Goal: Complete application form: Complete application form

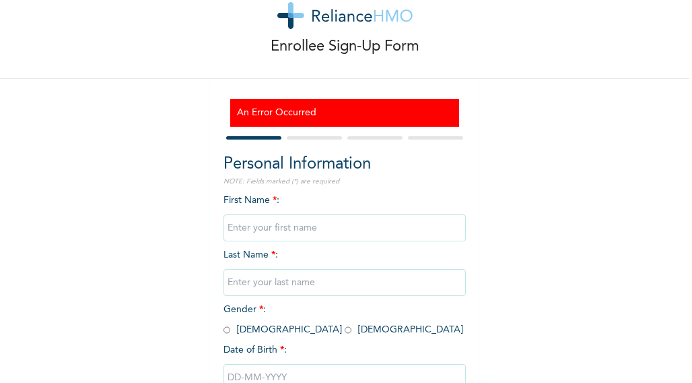
scroll to position [33, 0]
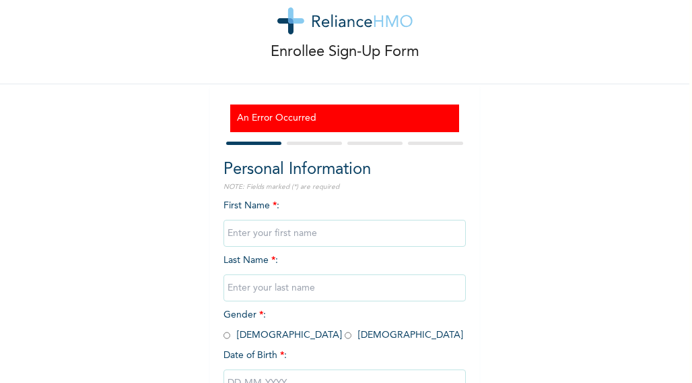
click at [234, 236] on input "text" at bounding box center [345, 233] width 243 height 27
type input "[PERSON_NAME]"
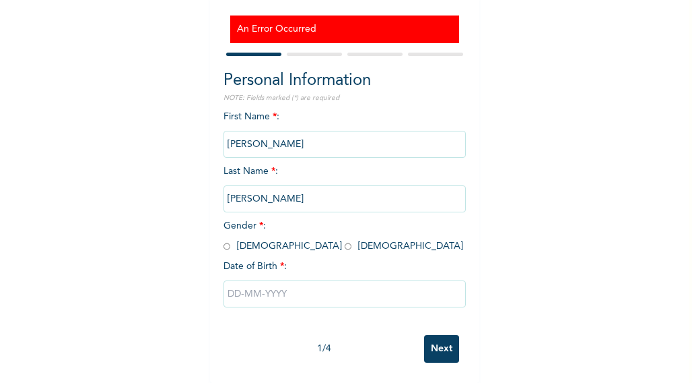
scroll to position [133, 0]
click at [345, 240] on input "radio" at bounding box center [348, 246] width 7 height 13
radio input "true"
click at [240, 280] on input "text" at bounding box center [345, 293] width 243 height 27
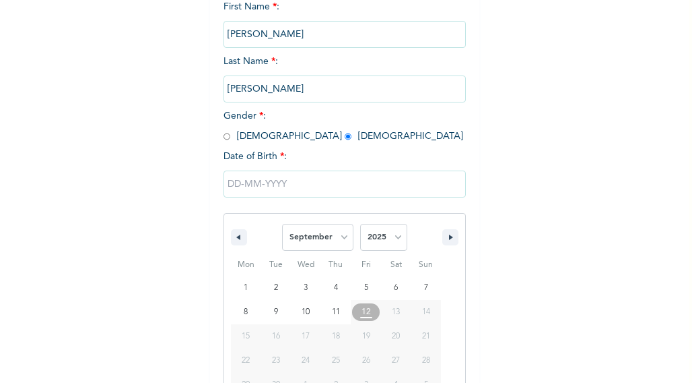
scroll to position [272, 0]
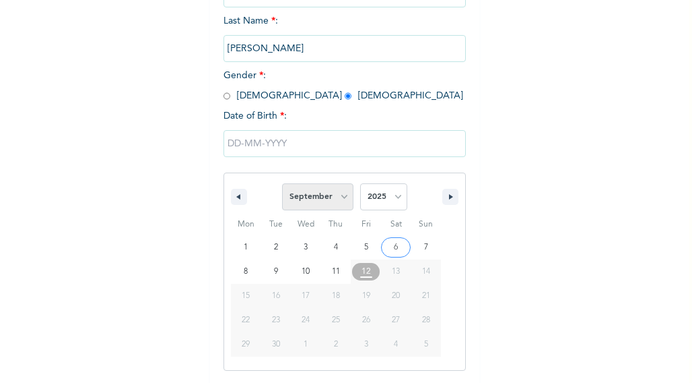
click at [346, 200] on select "January February March April May June July August September October November De…" at bounding box center [317, 196] width 71 height 27
click at [282, 185] on select "January February March April May June July August September October November De…" at bounding box center [317, 196] width 71 height 27
click at [319, 209] on select "January February March April May June July August September October November De…" at bounding box center [317, 196] width 71 height 27
click at [282, 185] on select "January February March April May June July August September October November De…" at bounding box center [317, 196] width 71 height 27
select select "8"
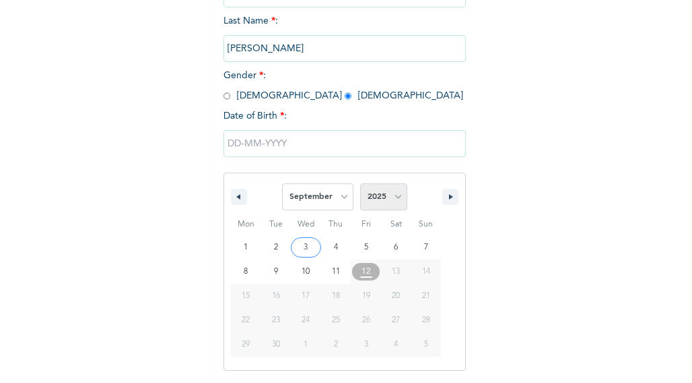
click at [389, 199] on select "2025 2024 2023 2022 2021 2020 2019 2018 2017 2016 2015 2014 2013 2012 2011 2010…" at bounding box center [383, 196] width 47 height 27
select select "1994"
click at [360, 185] on select "2025 2024 2023 2022 2021 2020 2019 2018 2017 2016 2015 2014 2013 2012 2011 2010…" at bounding box center [383, 196] width 47 height 27
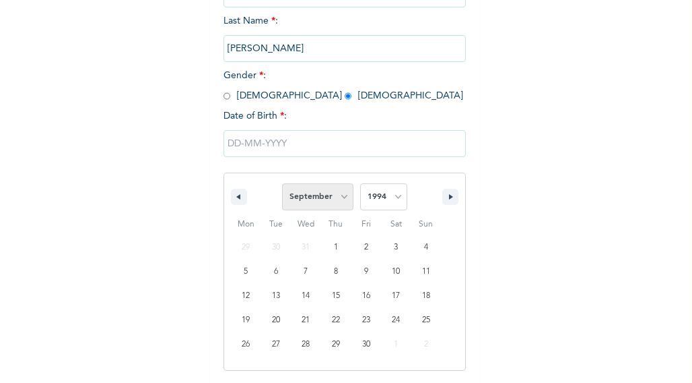
click at [346, 201] on select "January February March April May June July August September October November De…" at bounding box center [317, 196] width 71 height 27
select select "9"
click at [282, 185] on select "January February March April May June July August September October November De…" at bounding box center [317, 196] width 71 height 27
type input "10/21/1994"
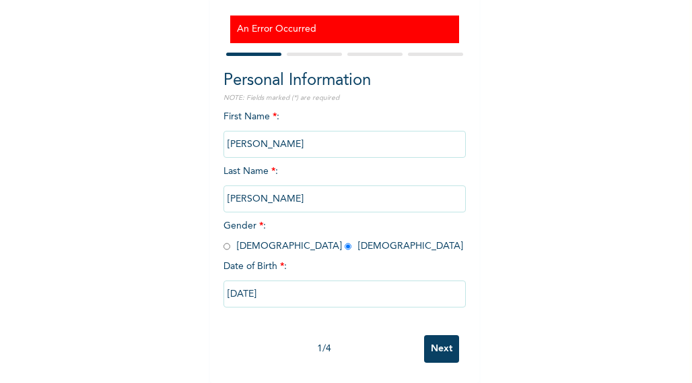
click at [428, 335] on input "Next" at bounding box center [441, 349] width 35 height 28
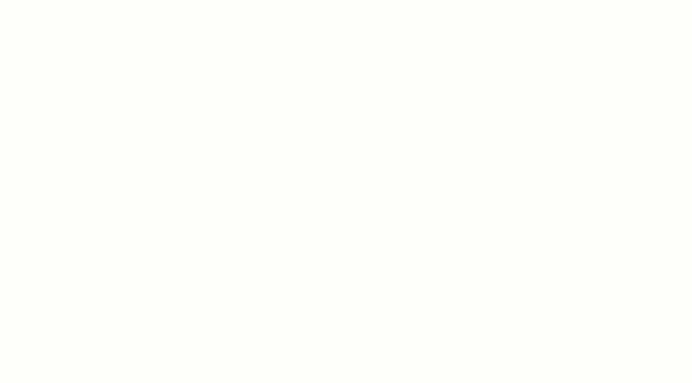
click at [226, 137] on div at bounding box center [346, 191] width 692 height 383
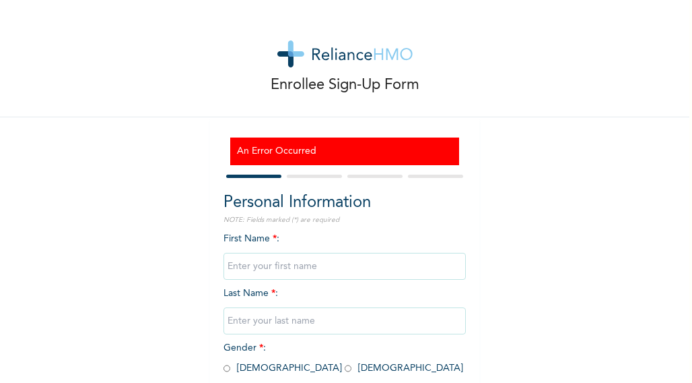
click at [291, 151] on h3 "An Error Occurred" at bounding box center [345, 151] width 216 height 14
click at [264, 263] on input "text" at bounding box center [345, 266] width 243 height 27
type input "[PERSON_NAME]"
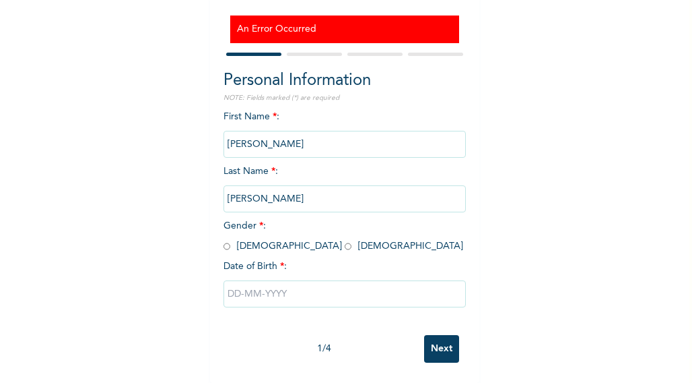
scroll to position [133, 0]
click at [345, 240] on input "radio" at bounding box center [348, 246] width 7 height 13
radio input "true"
click at [251, 280] on input "text" at bounding box center [345, 293] width 243 height 27
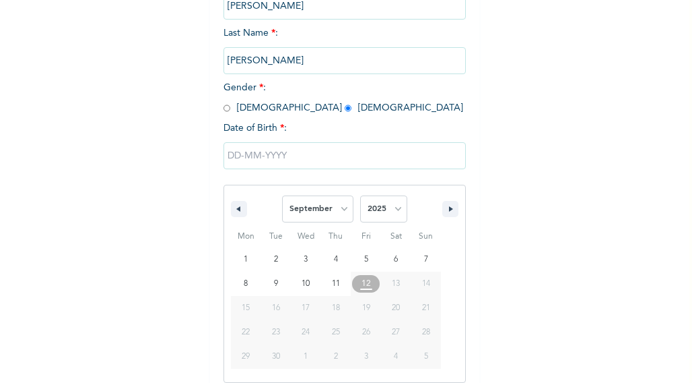
scroll to position [272, 0]
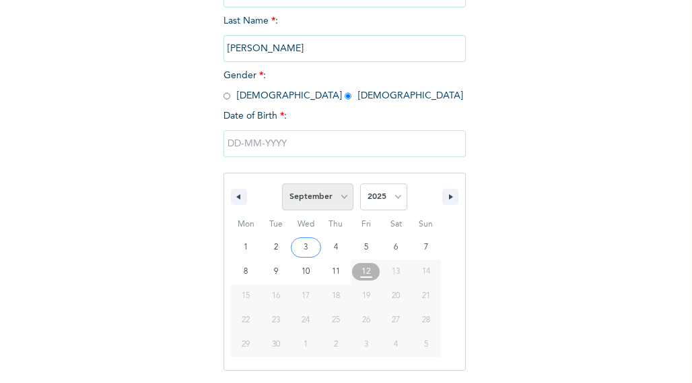
click at [335, 200] on select "January February March April May June July August September October November De…" at bounding box center [317, 196] width 71 height 27
click at [282, 185] on select "January February March April May June July August September October November De…" at bounding box center [317, 196] width 71 height 27
select select "8"
click at [391, 196] on select "2025 2024 2023 2022 2021 2020 2019 2018 2017 2016 2015 2014 2013 2012 2011 2010…" at bounding box center [383, 196] width 47 height 27
click at [360, 185] on select "2025 2024 2023 2022 2021 2020 2019 2018 2017 2016 2015 2014 2013 2012 2011 2010…" at bounding box center [383, 196] width 47 height 27
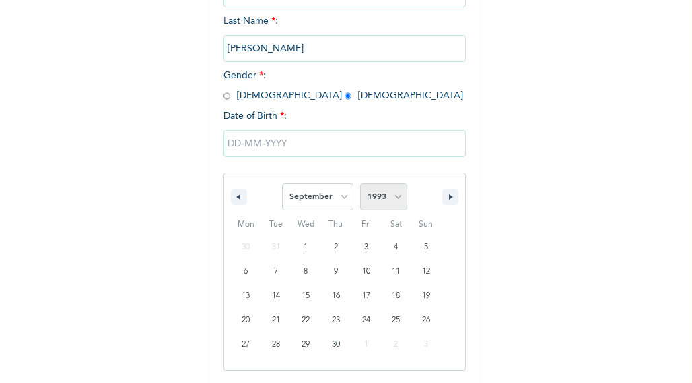
click at [392, 193] on select "2025 2024 2023 2022 2021 2020 2019 2018 2017 2016 2015 2014 2013 2012 2011 2010…" at bounding box center [383, 196] width 47 height 27
select select "1994"
click at [360, 185] on select "2025 2024 2023 2022 2021 2020 2019 2018 2017 2016 2015 2014 2013 2012 2011 2010…" at bounding box center [383, 196] width 47 height 27
click at [282, 191] on select "January February March April May June July August September October November De…" at bounding box center [317, 196] width 71 height 27
select select "9"
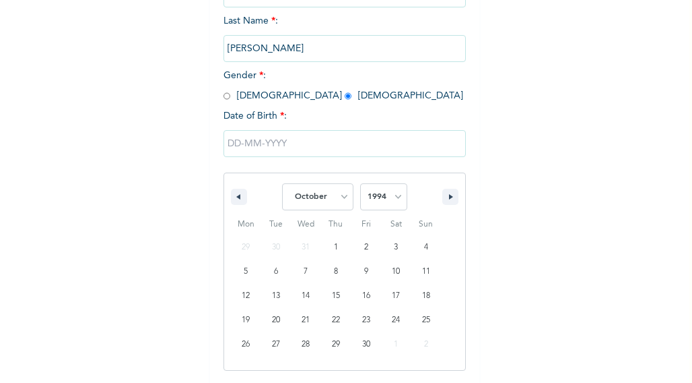
click at [282, 185] on select "January February March April May June July August September October November De…" at bounding box center [317, 196] width 71 height 27
type input "10/21/1994"
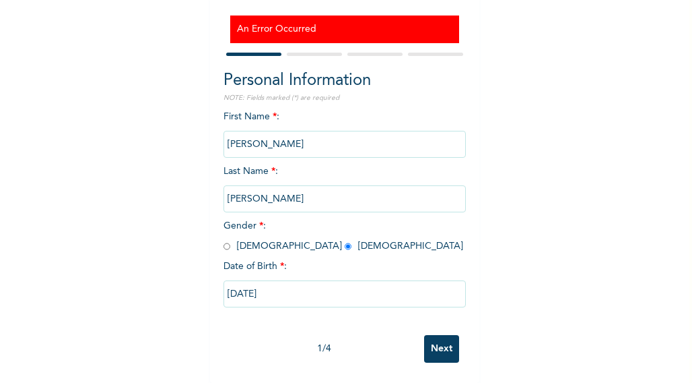
click at [426, 335] on input "Next" at bounding box center [441, 349] width 35 height 28
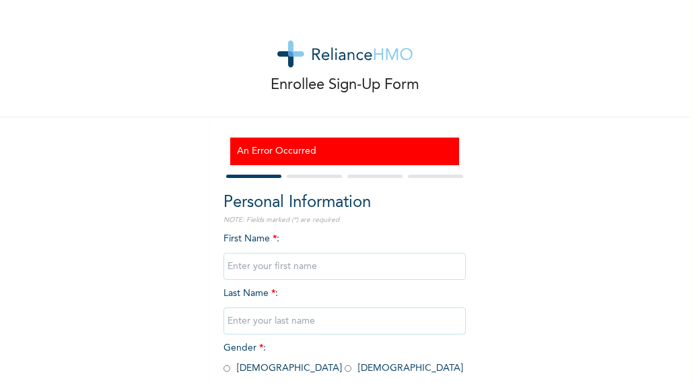
drag, startPoint x: 504, startPoint y: 186, endPoint x: 441, endPoint y: 67, distance: 134.7
click at [441, 67] on div "Enrollee Sign-Up Form" at bounding box center [345, 58] width 690 height 117
click at [228, 269] on input "text" at bounding box center [345, 266] width 243 height 27
click at [185, 265] on div "Enrollee Sign-Up Form An Error Occurred Personal Information NOTE: Fields marke…" at bounding box center [345, 252] width 690 height 505
click at [280, 269] on input "text" at bounding box center [345, 266] width 243 height 27
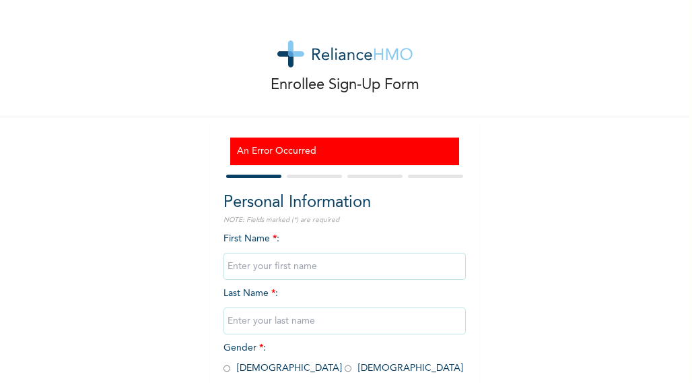
type input "[PERSON_NAME]"
click at [345, 370] on input "radio" at bounding box center [348, 368] width 7 height 13
radio input "true"
drag, startPoint x: 158, startPoint y: 96, endPoint x: 92, endPoint y: 263, distance: 179.3
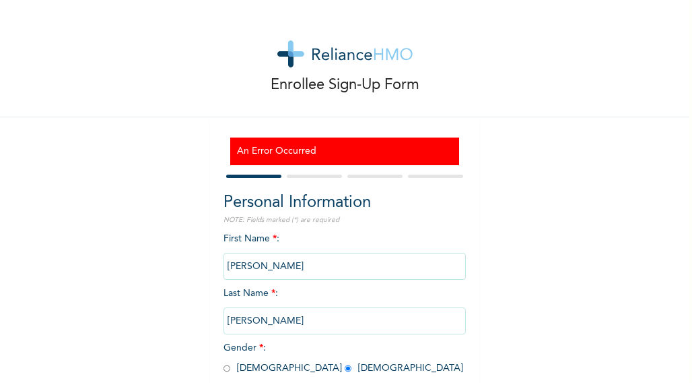
click at [92, 263] on div "Enrollee Sign-Up Form An Error Occurred Personal Information NOTE: Fields marke…" at bounding box center [345, 252] width 690 height 505
